Goal: Task Accomplishment & Management: Manage account settings

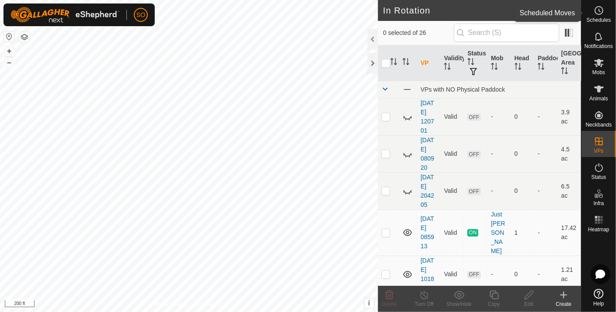
click at [599, 10] on icon at bounding box center [599, 10] width 10 height 10
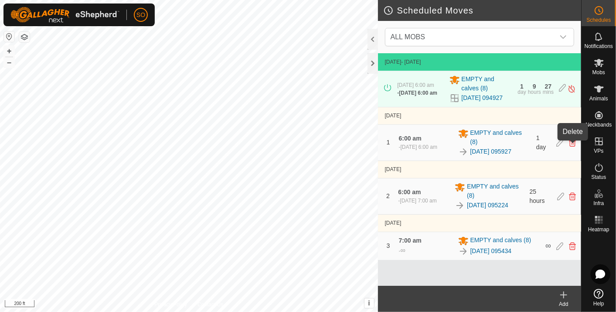
click at [571, 145] on icon at bounding box center [572, 143] width 7 height 8
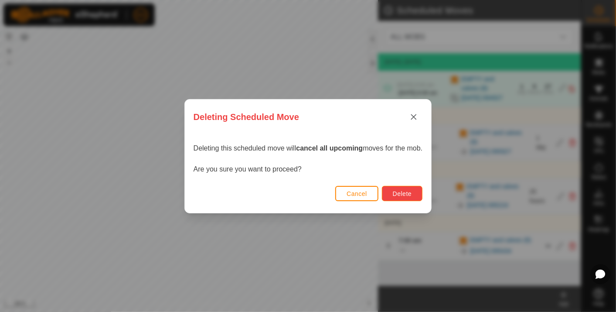
click at [402, 193] on span "Delete" at bounding box center [402, 193] width 19 height 7
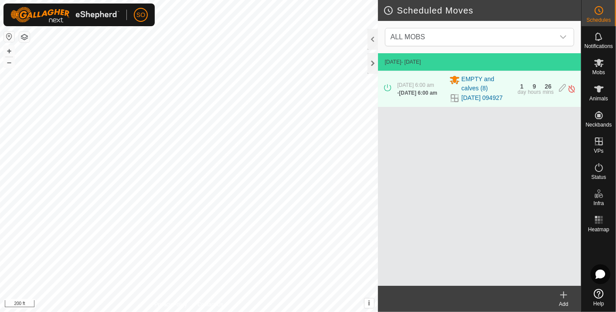
click at [564, 292] on icon at bounding box center [564, 295] width 0 height 6
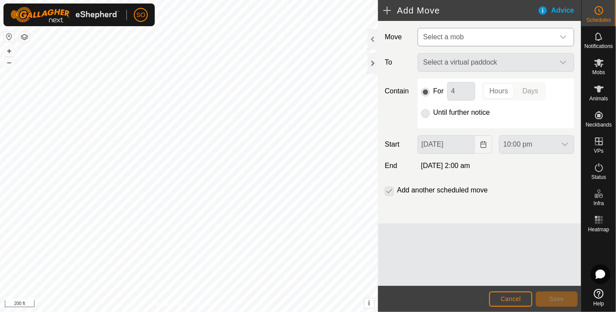
click at [562, 36] on icon "dropdown trigger" at bounding box center [563, 37] width 7 height 7
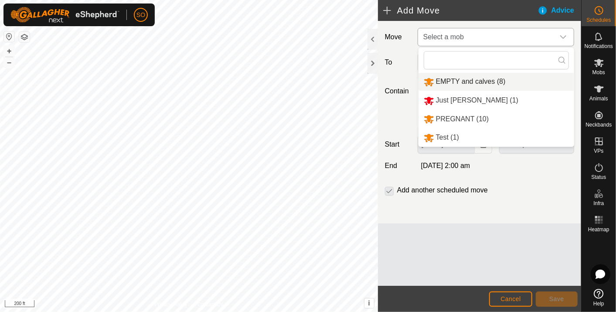
click at [457, 78] on li "EMPTY and calves (8)" at bounding box center [496, 82] width 156 height 18
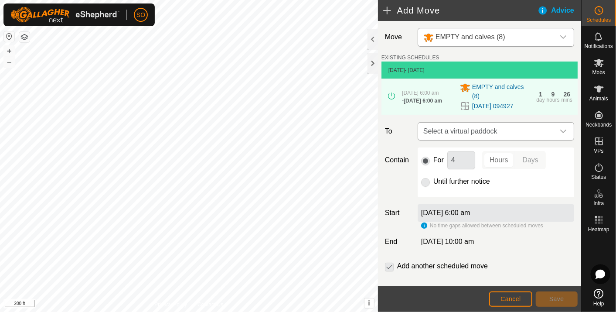
click at [560, 131] on icon "dropdown trigger" at bounding box center [563, 131] width 7 height 7
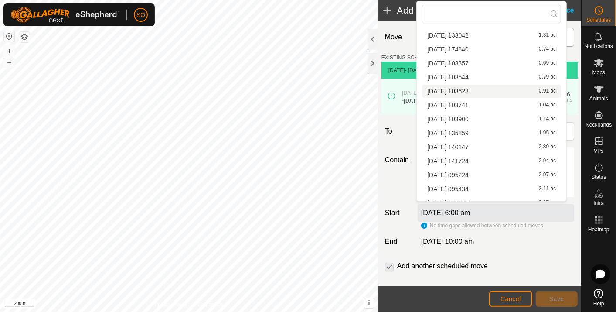
scroll to position [193, 0]
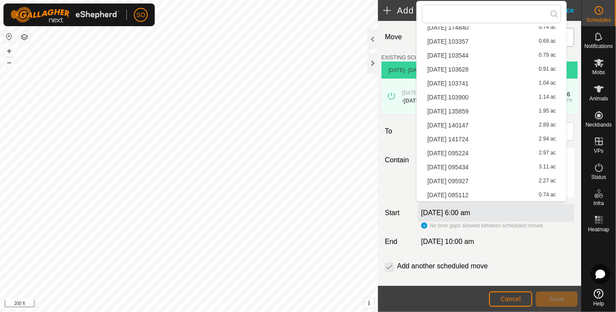
click at [471, 177] on li "2025-08-16 095927 2.27 ac" at bounding box center [491, 180] width 139 height 13
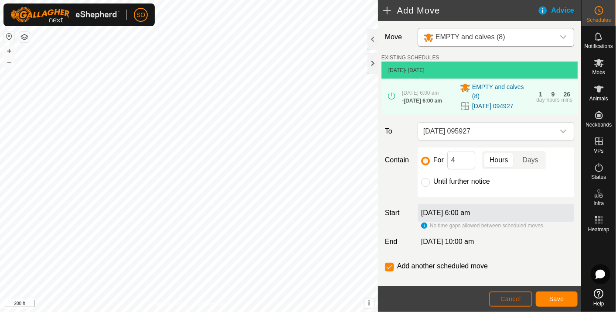
click at [511, 295] on span "Cancel" at bounding box center [510, 298] width 20 height 7
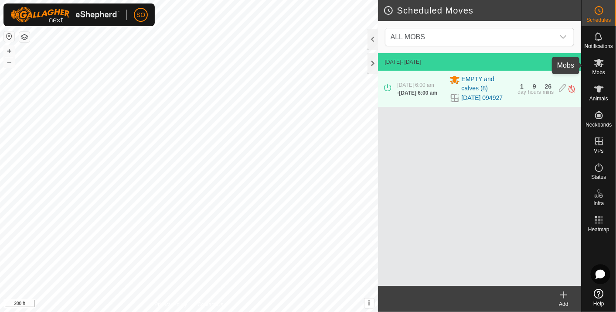
click at [597, 60] on icon at bounding box center [599, 63] width 10 height 8
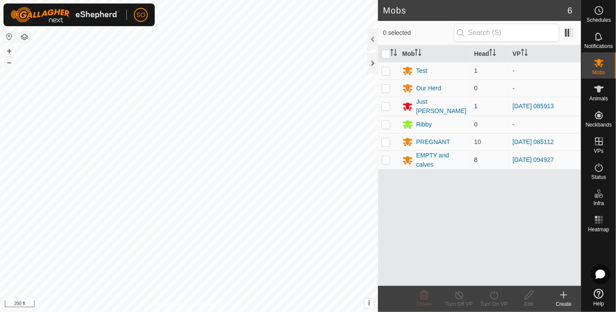
click at [391, 156] on td at bounding box center [388, 159] width 21 height 19
checkbox input "true"
click at [496, 296] on icon at bounding box center [494, 294] width 11 height 10
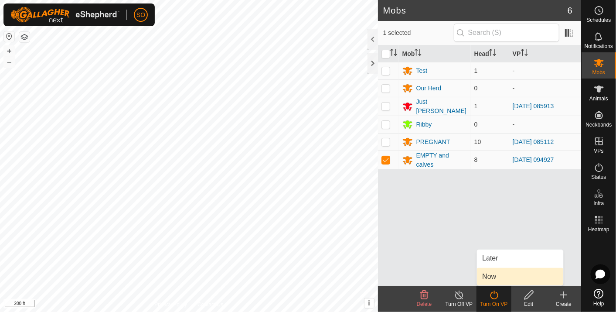
click at [492, 275] on link "Now" at bounding box center [520, 276] width 86 height 17
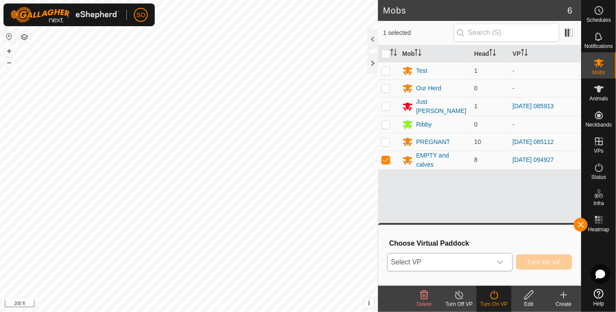
click at [503, 259] on icon "dropdown trigger" at bounding box center [499, 261] width 7 height 7
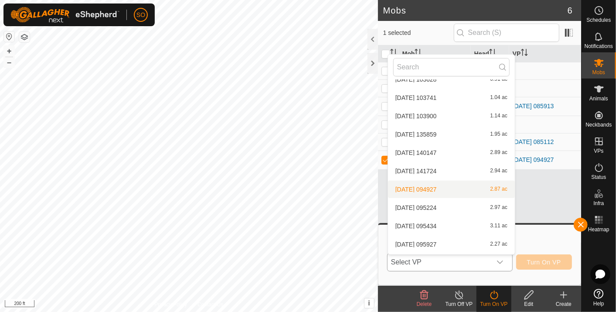
scroll to position [320, 0]
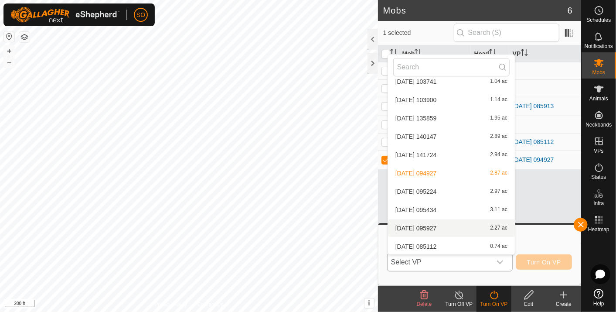
click at [441, 224] on li "2025-08-16 095927 2.27 ac" at bounding box center [451, 227] width 127 height 17
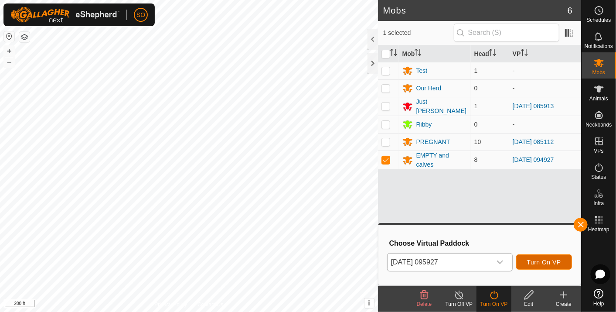
click at [544, 262] on span "Turn On VP" at bounding box center [544, 261] width 34 height 7
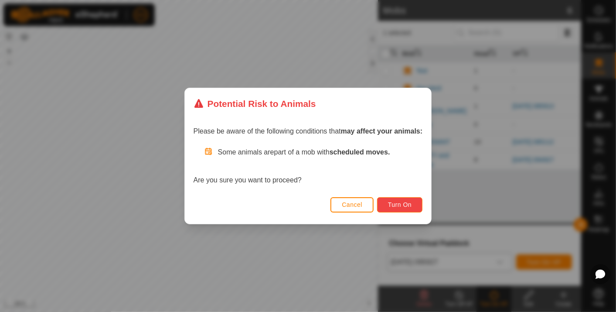
click at [399, 201] on span "Turn On" at bounding box center [400, 204] width 24 height 7
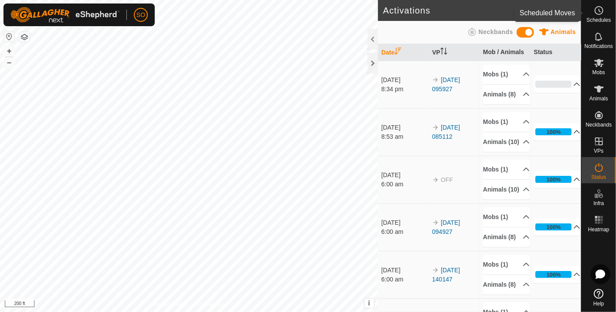
click at [598, 10] on icon at bounding box center [599, 10] width 10 height 10
